Goal: Navigation & Orientation: Find specific page/section

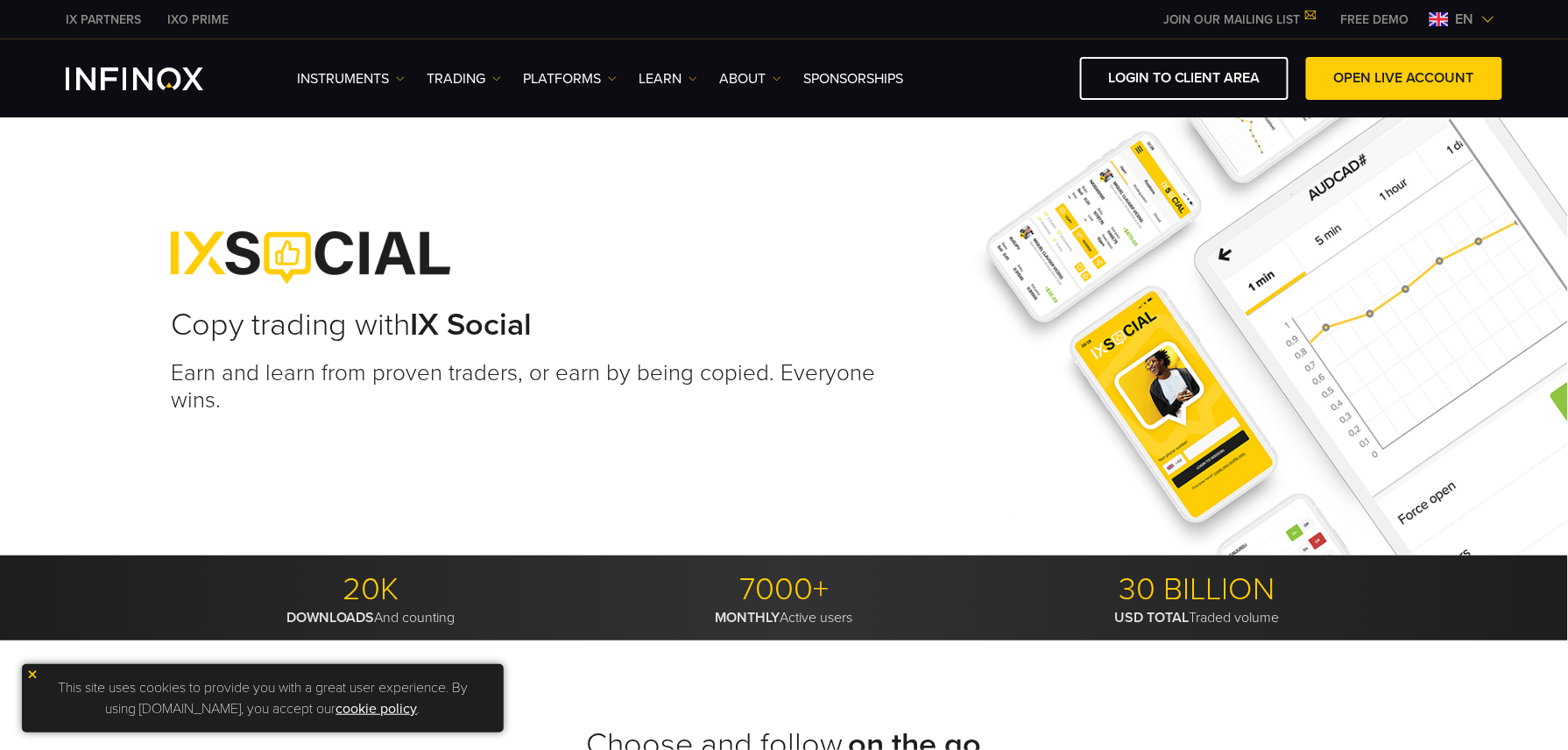
drag, startPoint x: 1456, startPoint y: 12, endPoint x: 1459, endPoint y: 21, distance: 9.5
click at [1456, 12] on span "en" at bounding box center [1466, 19] width 33 height 21
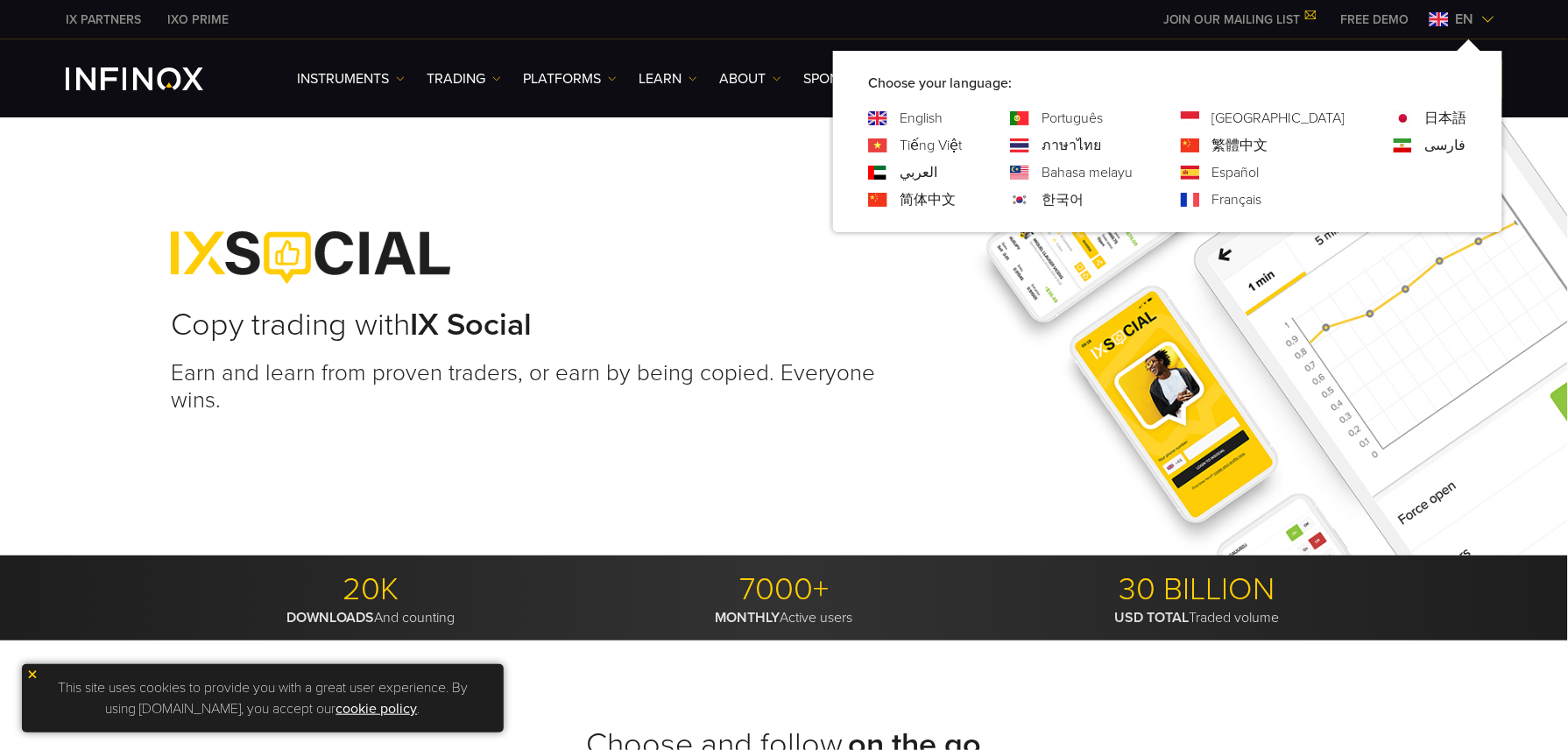
click at [1103, 119] on link "Português" at bounding box center [1073, 118] width 62 height 21
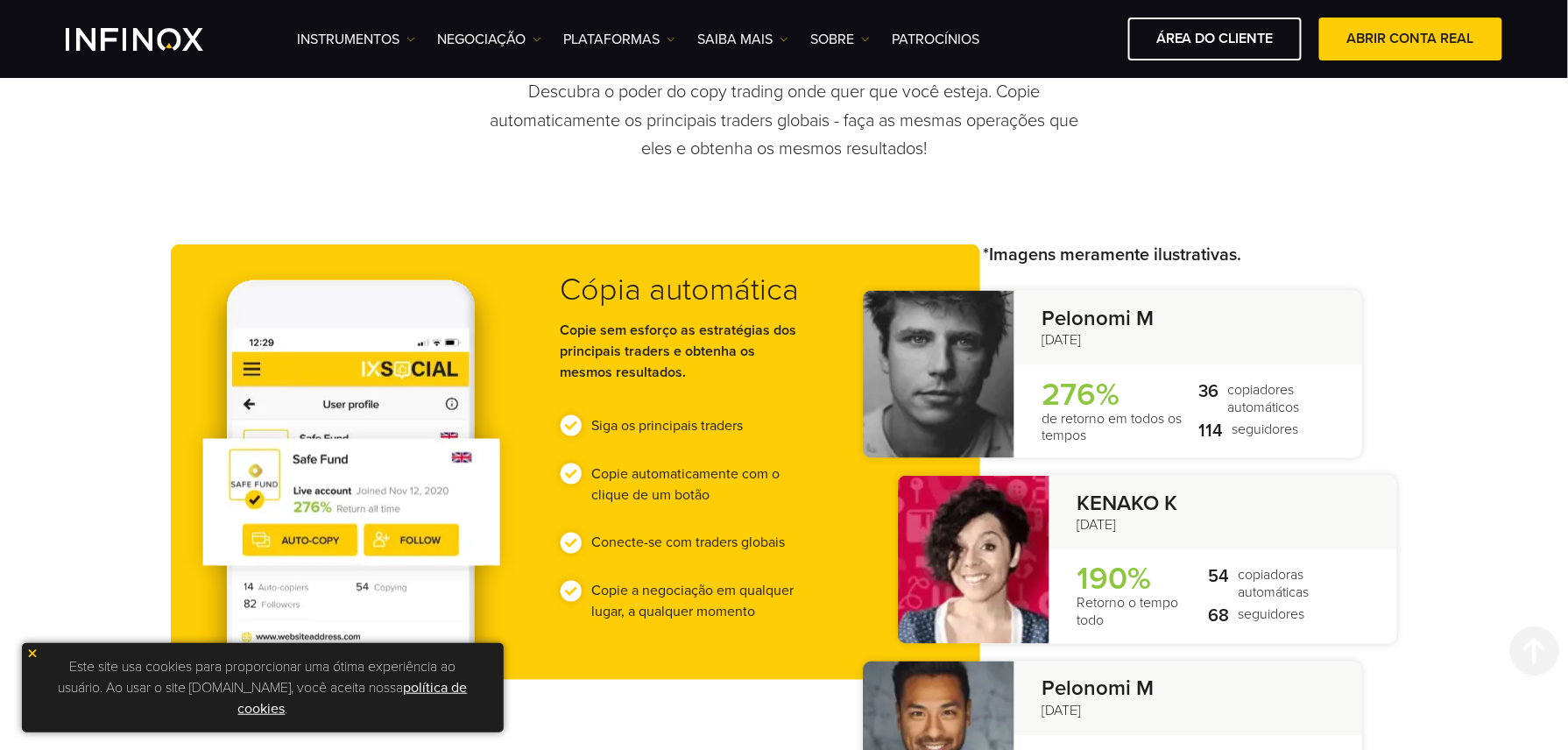
scroll to position [779, 0]
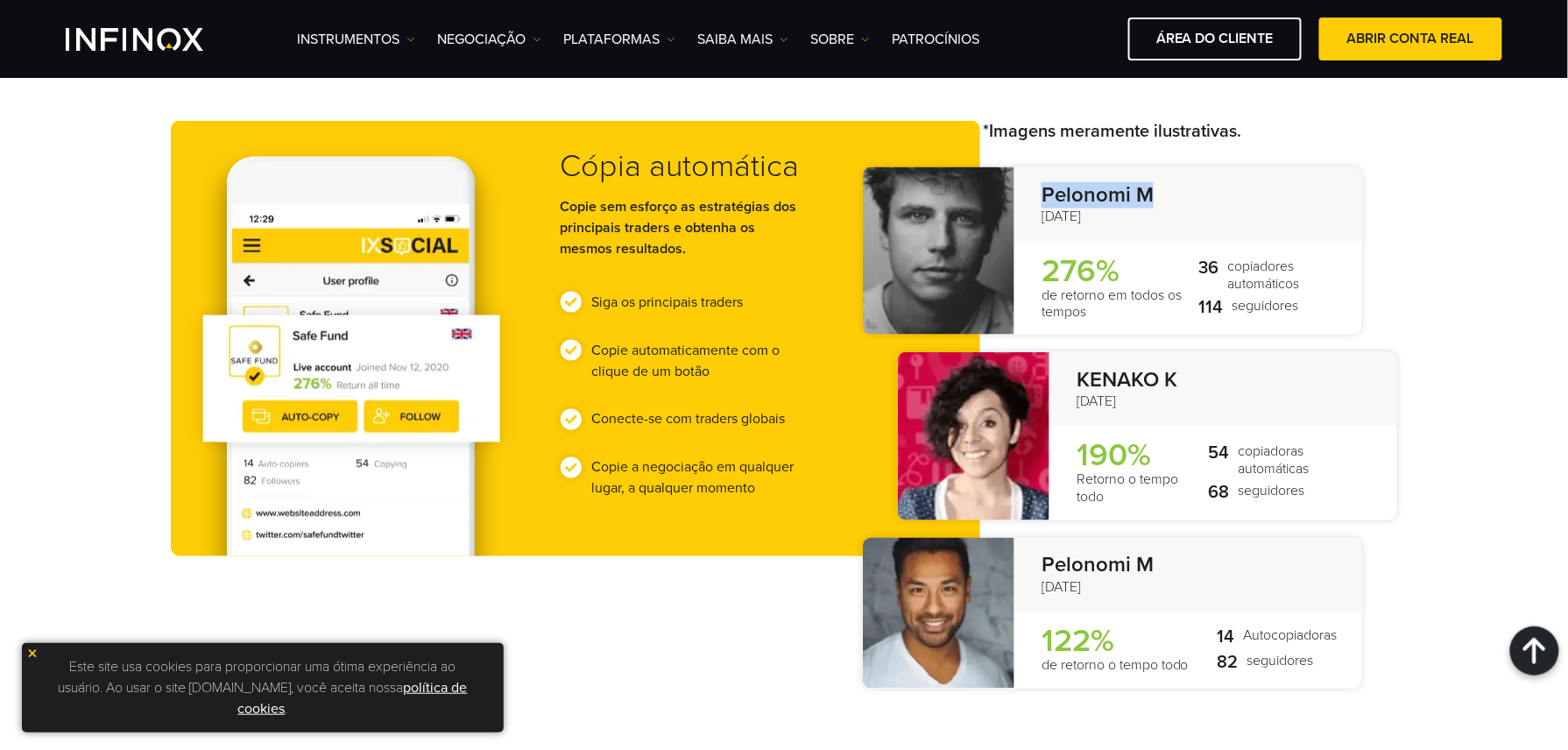
drag, startPoint x: 1047, startPoint y: 197, endPoint x: 1171, endPoint y: 187, distance: 124.4
click at [1171, 187] on strong "Pelonomi M" at bounding box center [1190, 195] width 296 height 25
click at [955, 251] on div at bounding box center [939, 251] width 152 height 168
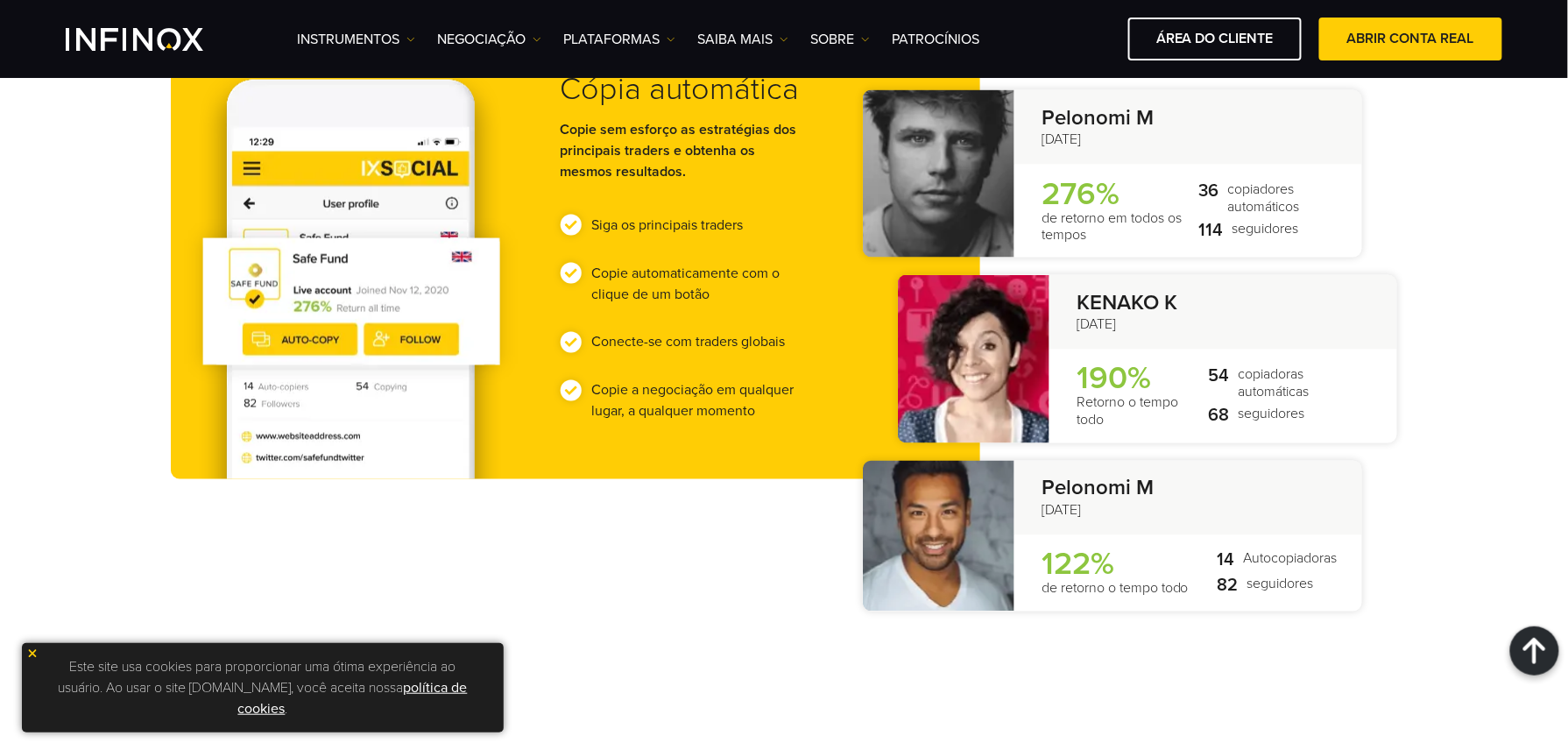
scroll to position [1167, 0]
